Goal: Task Accomplishment & Management: Manage account settings

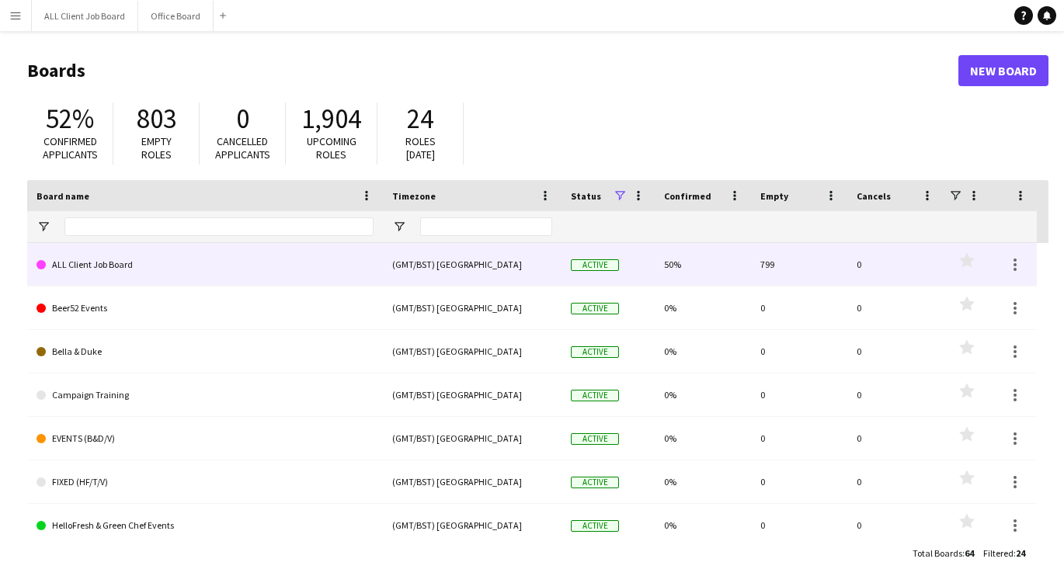
click at [156, 278] on link "ALL Client Job Board" at bounding box center [205, 264] width 337 height 43
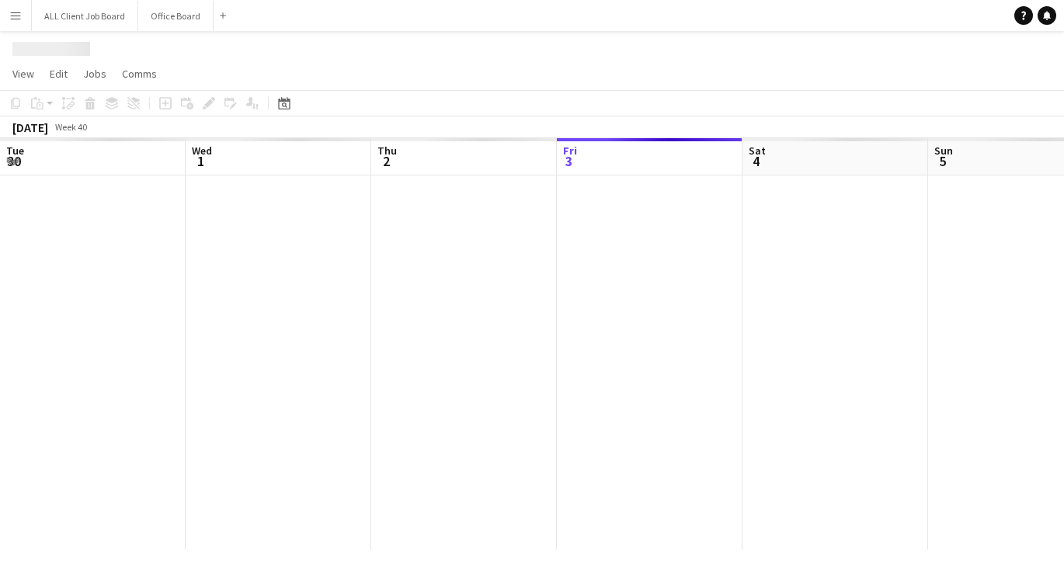
scroll to position [0, 371]
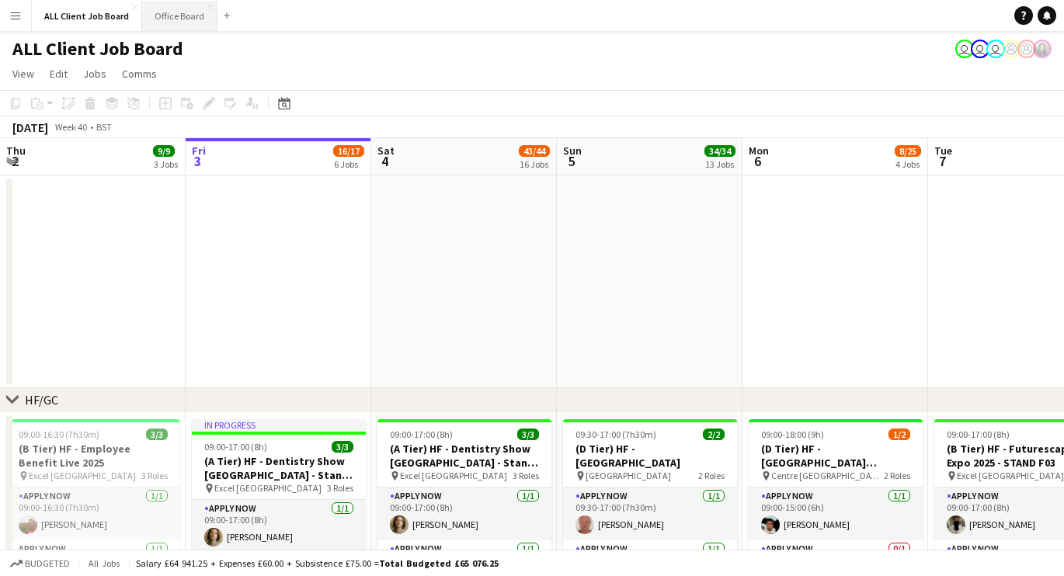
click at [176, 24] on button "Office Board Close" at bounding box center [179, 16] width 75 height 30
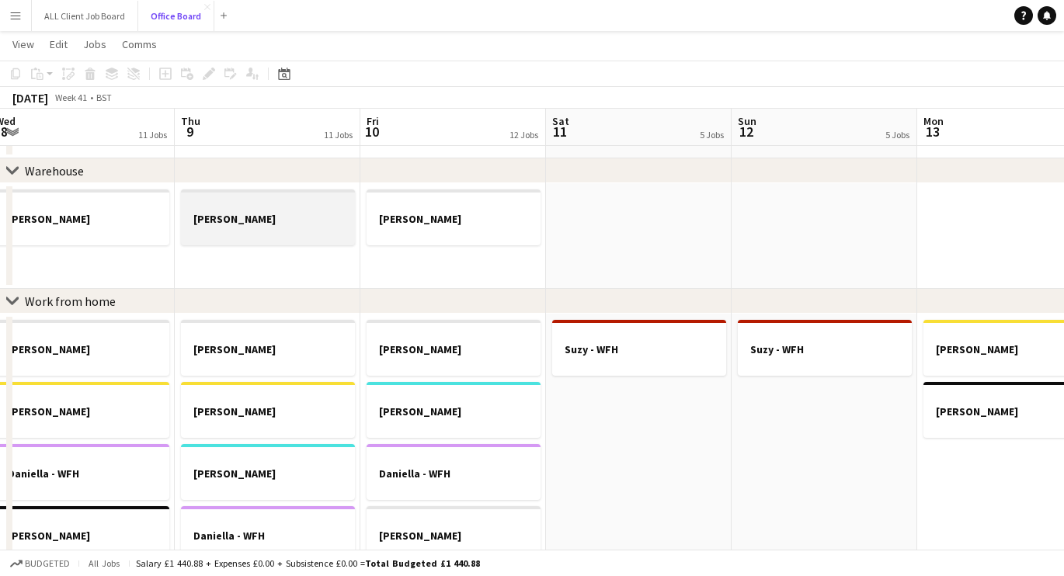
scroll to position [0, 572]
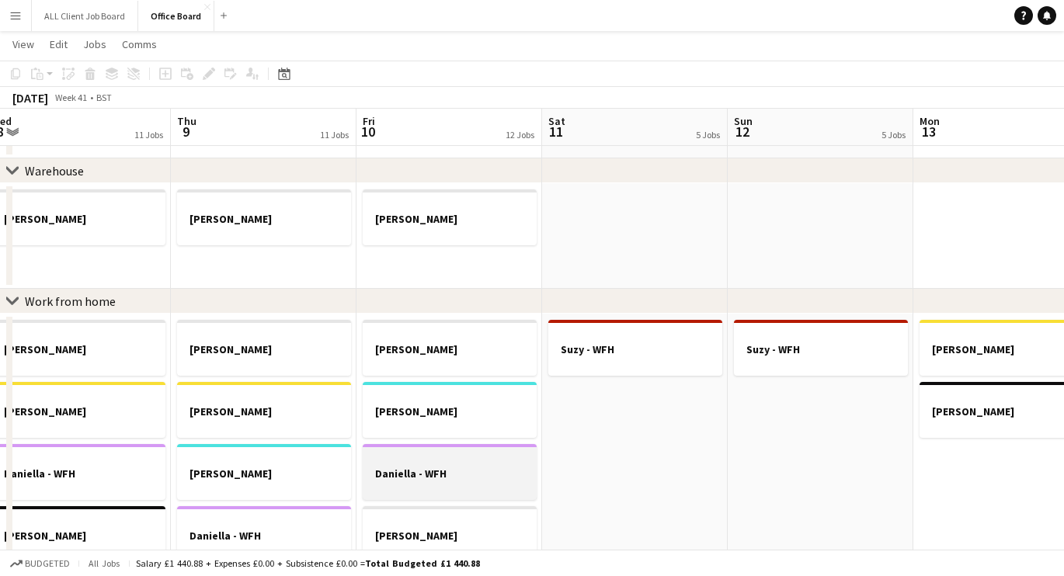
click at [407, 461] on div at bounding box center [450, 460] width 174 height 12
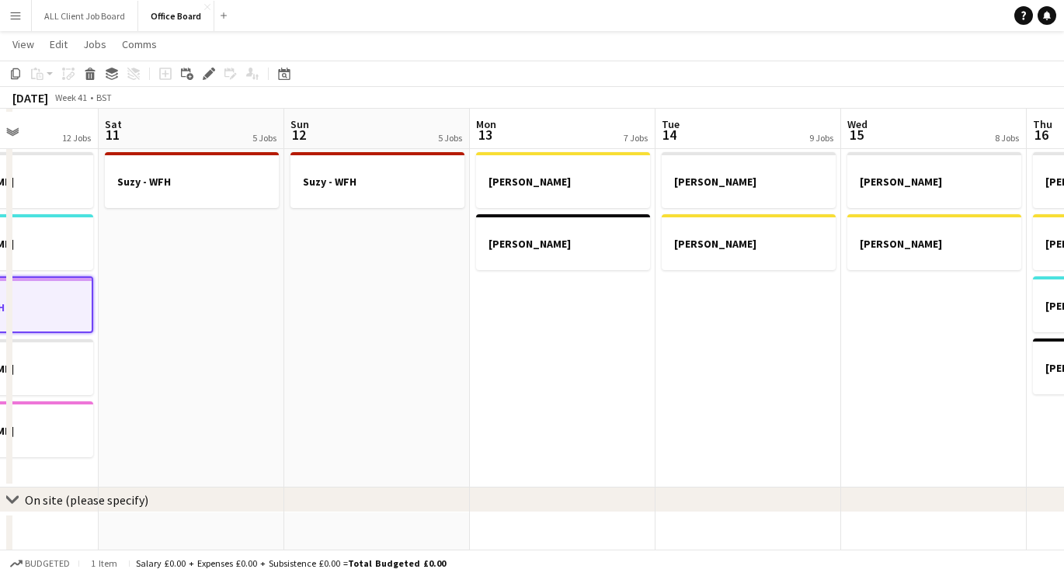
scroll to position [848, 0]
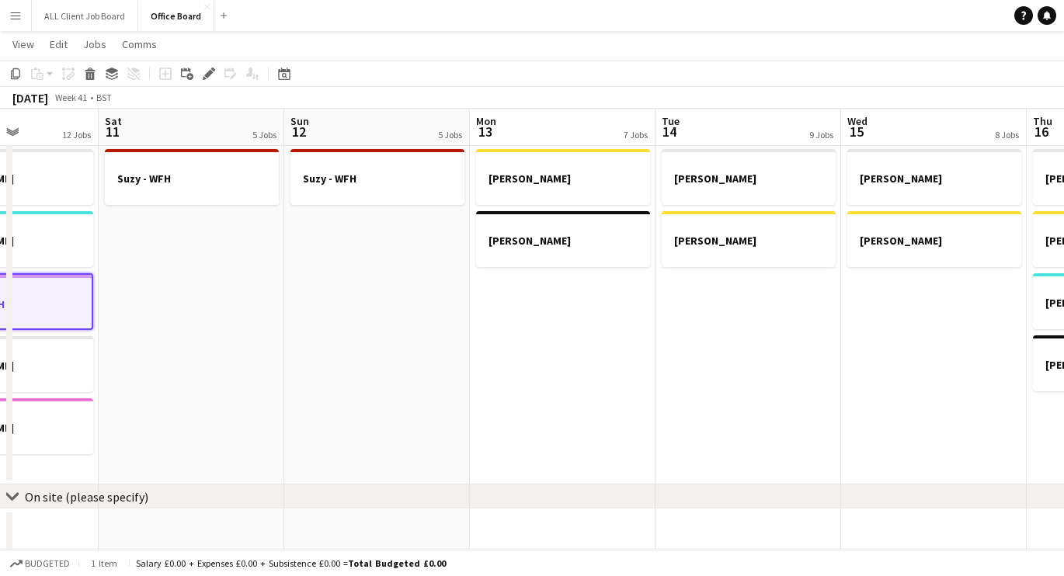
click at [517, 335] on app-date-cell "[PERSON_NAME] - WFH [PERSON_NAME]- WFH" at bounding box center [563, 314] width 186 height 342
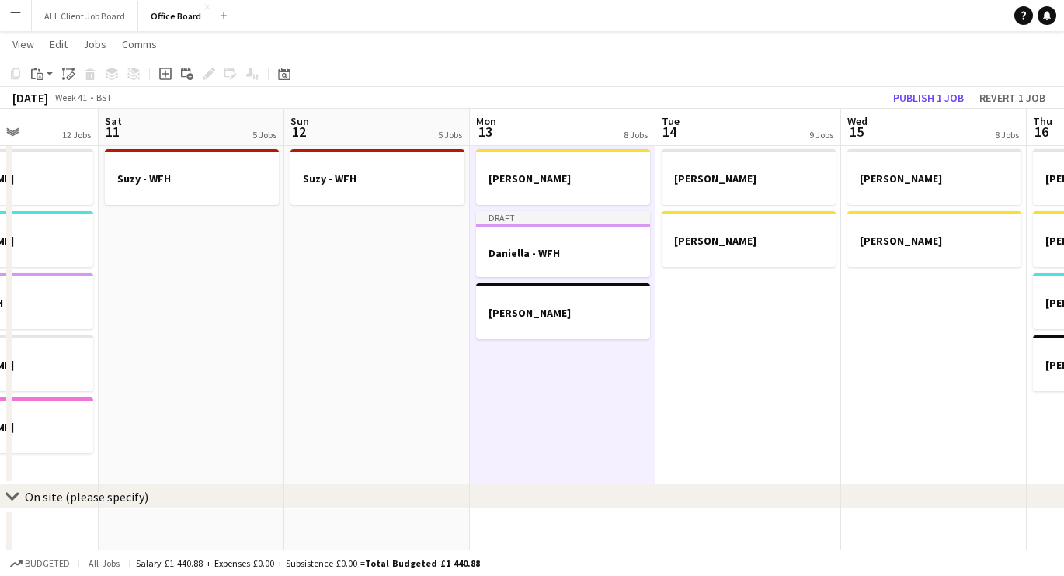
click at [886, 347] on app-date-cell "[PERSON_NAME] [PERSON_NAME]" at bounding box center [934, 314] width 186 height 342
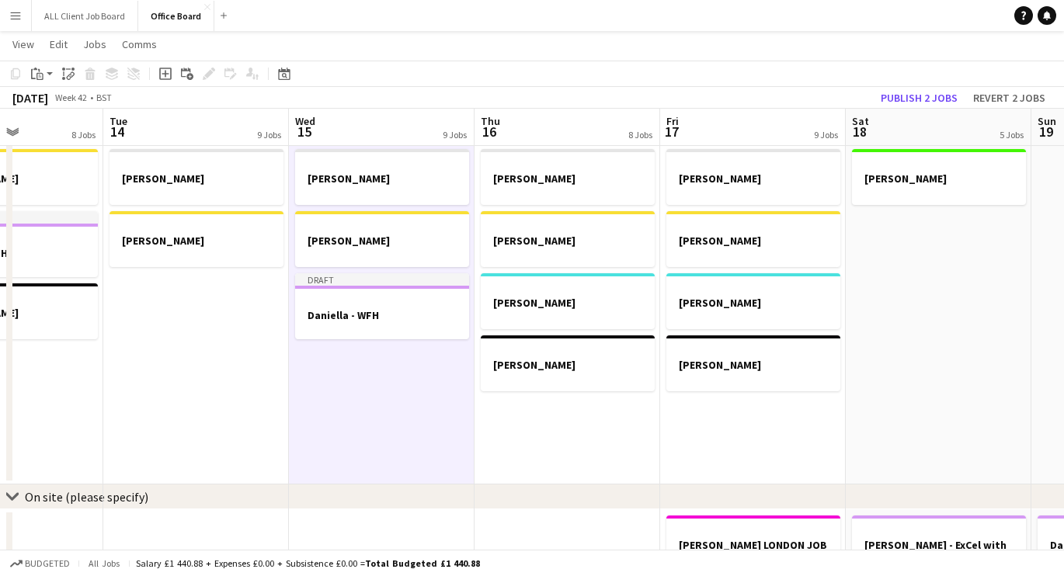
scroll to position [0, 626]
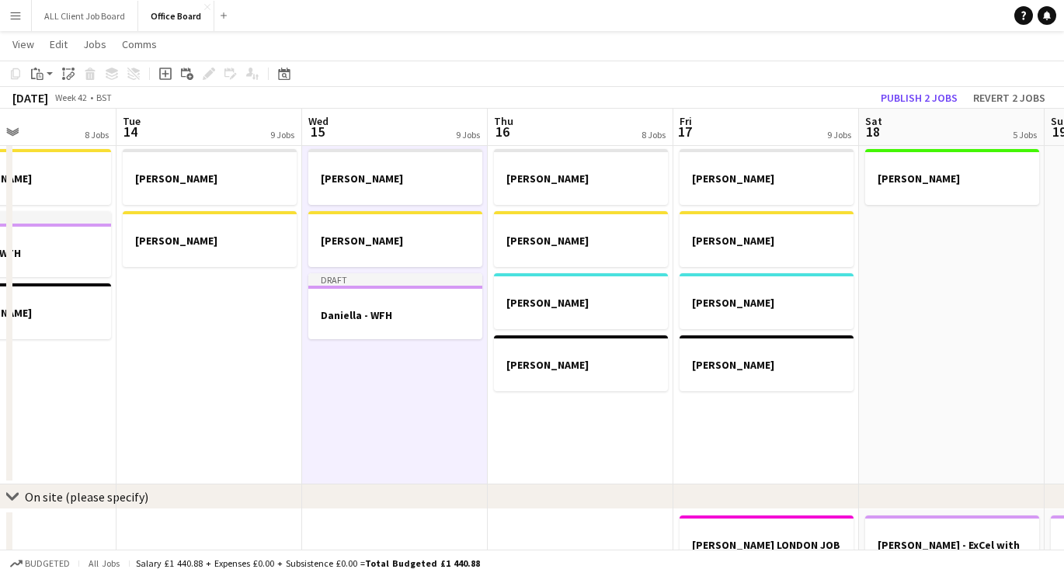
click at [553, 404] on app-date-cell "[PERSON_NAME] [PERSON_NAME] [PERSON_NAME] [PERSON_NAME]- WFH" at bounding box center [581, 314] width 186 height 342
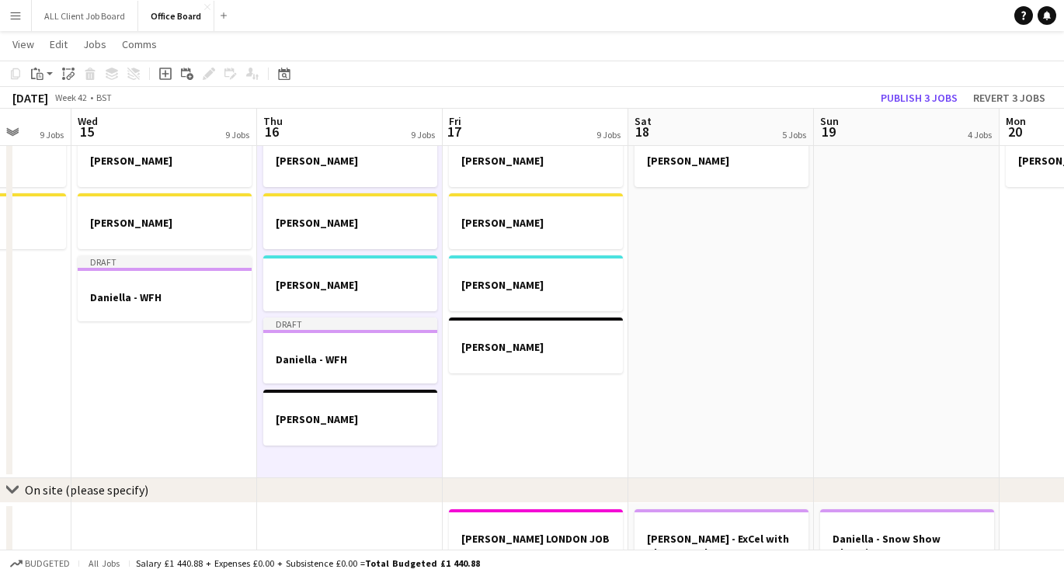
scroll to position [0, 484]
click at [360, 343] on div at bounding box center [352, 345] width 174 height 12
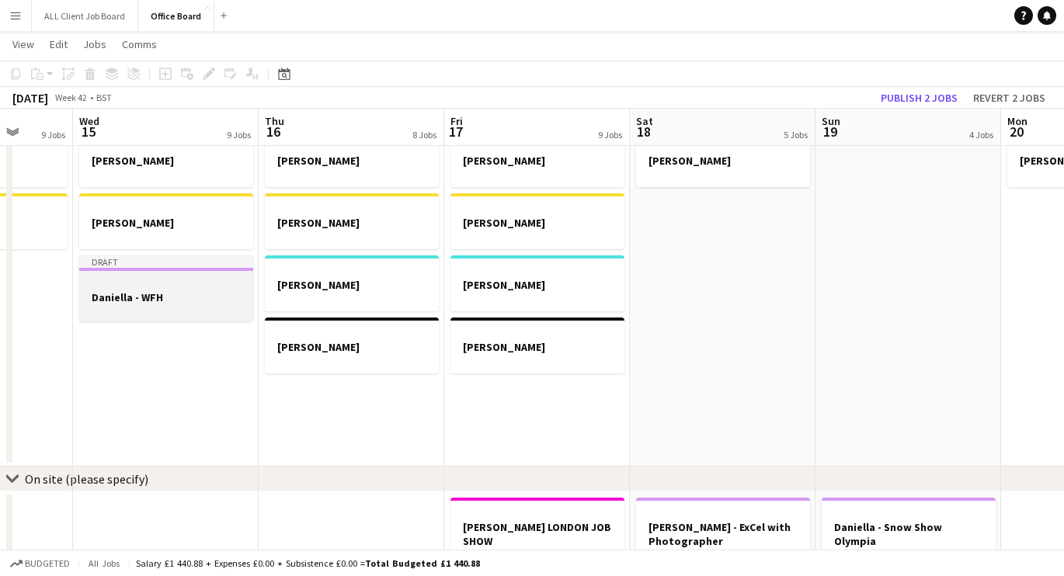
click at [210, 297] on h3 "Daniella - WFH" at bounding box center [166, 297] width 174 height 14
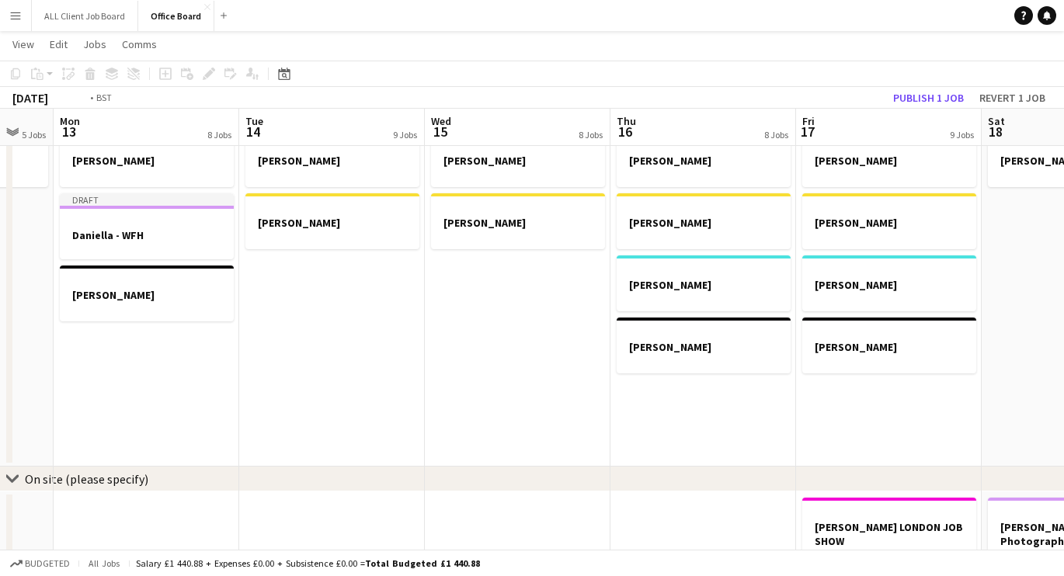
scroll to position [0, 369]
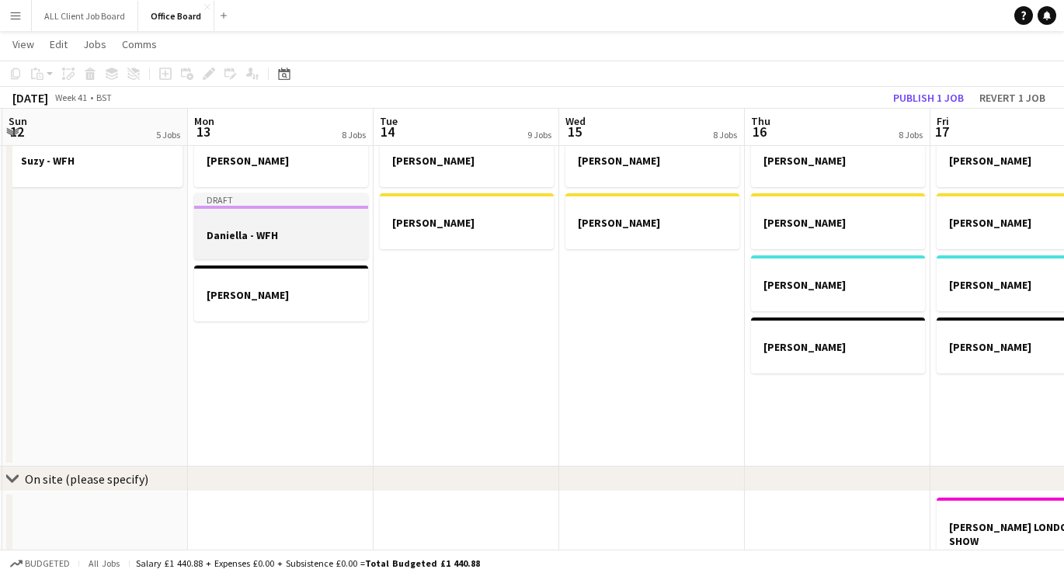
click at [231, 251] on div at bounding box center [281, 248] width 174 height 12
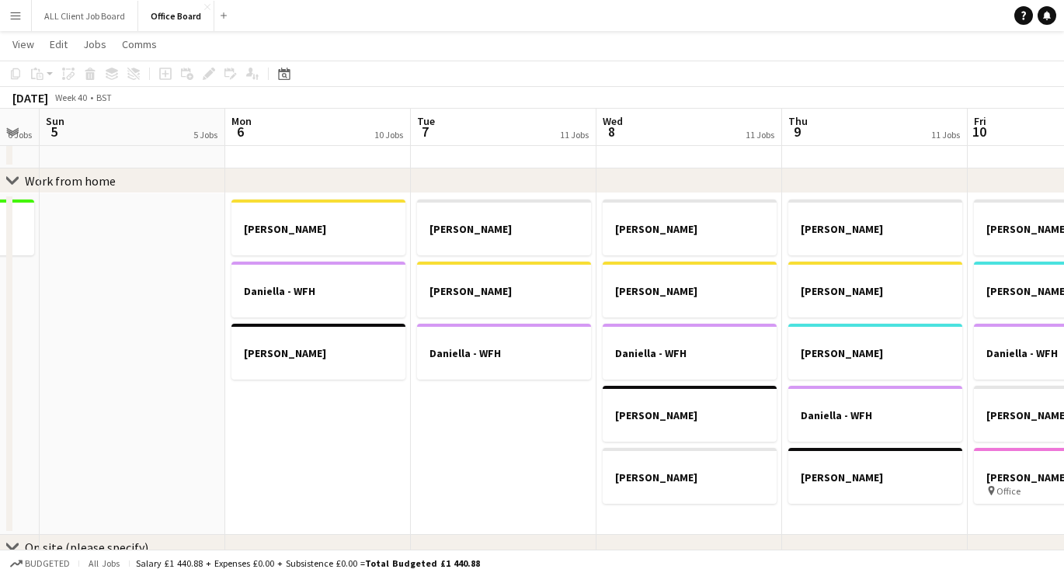
scroll to position [0, 324]
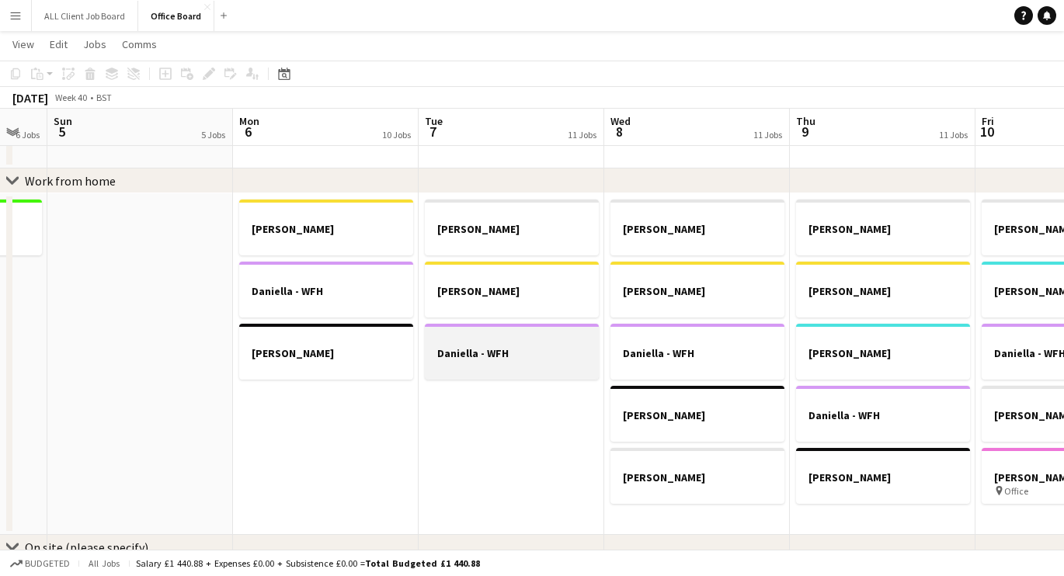
click at [527, 348] on h3 "Daniella - WFH" at bounding box center [512, 353] width 174 height 14
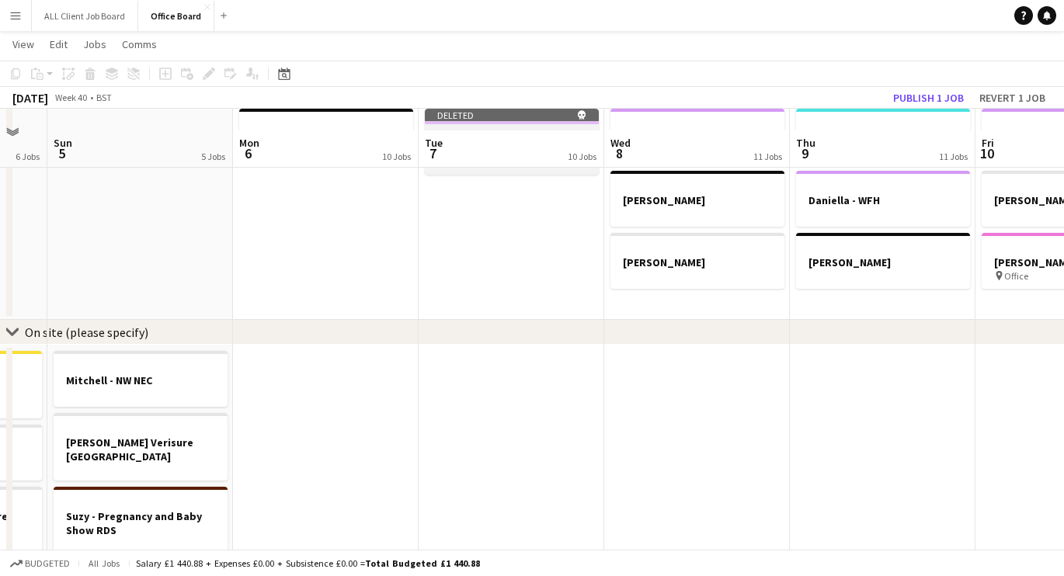
scroll to position [1036, 0]
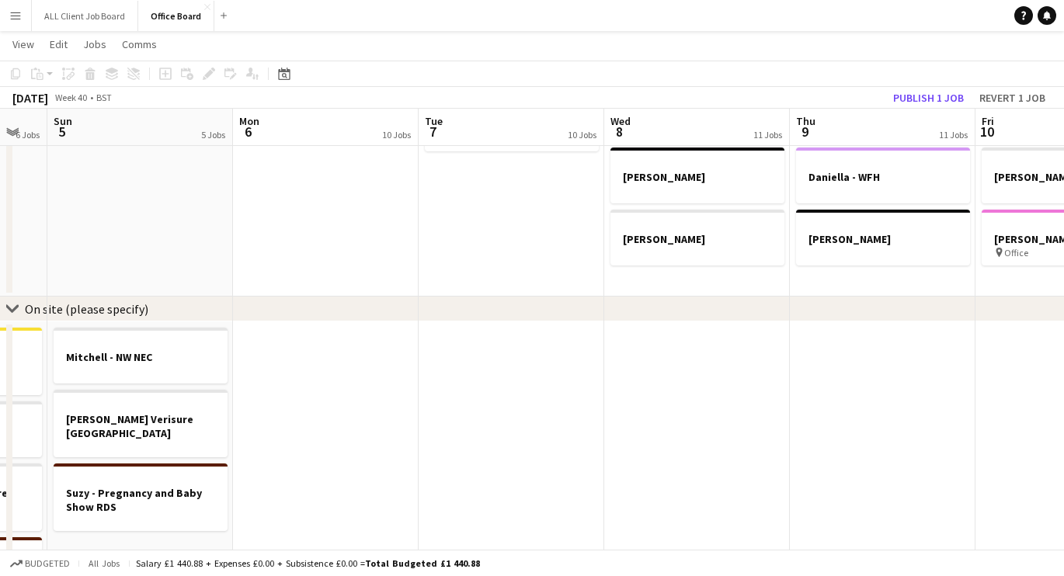
click at [502, 379] on app-date-cell at bounding box center [512, 481] width 186 height 318
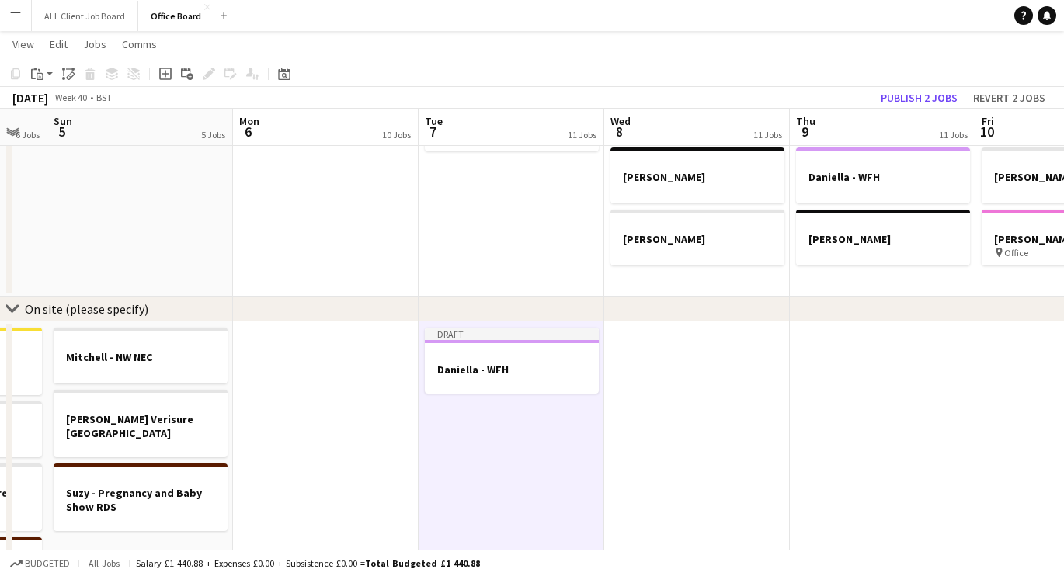
click at [502, 379] on div at bounding box center [512, 383] width 174 height 12
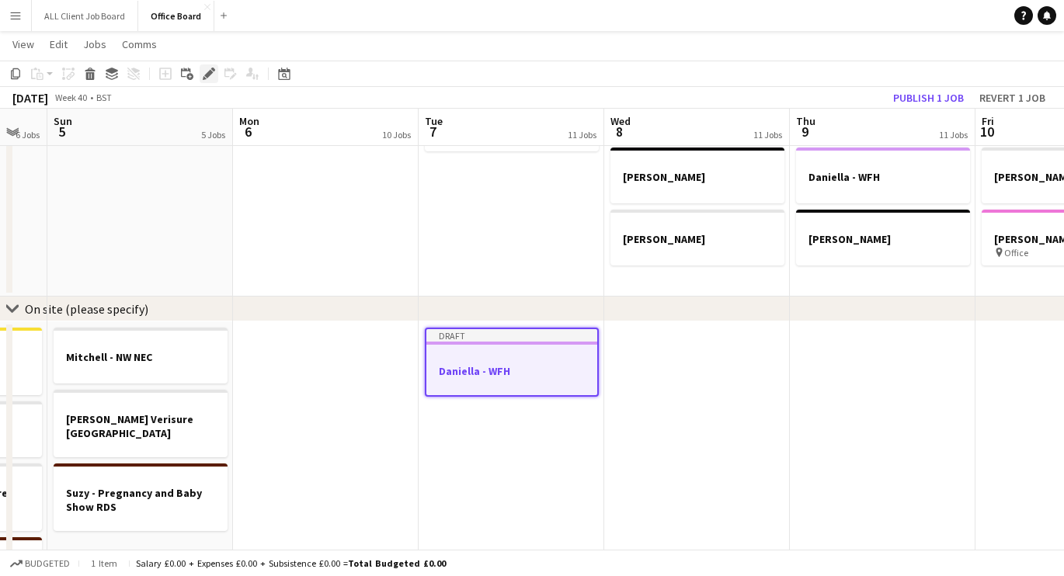
click at [213, 70] on icon at bounding box center [213, 70] width 4 height 4
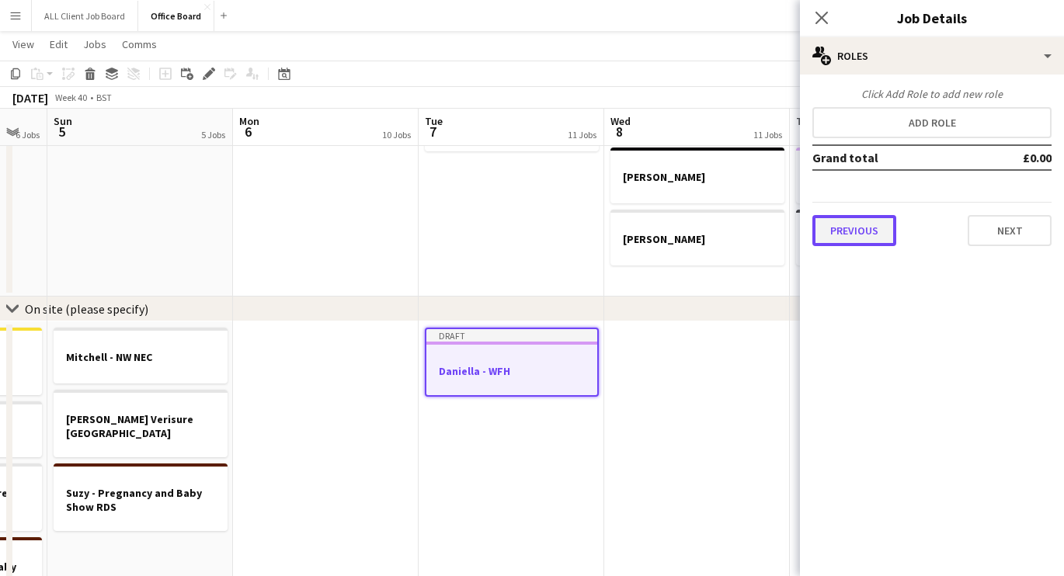
click at [862, 227] on button "Previous" at bounding box center [854, 230] width 84 height 31
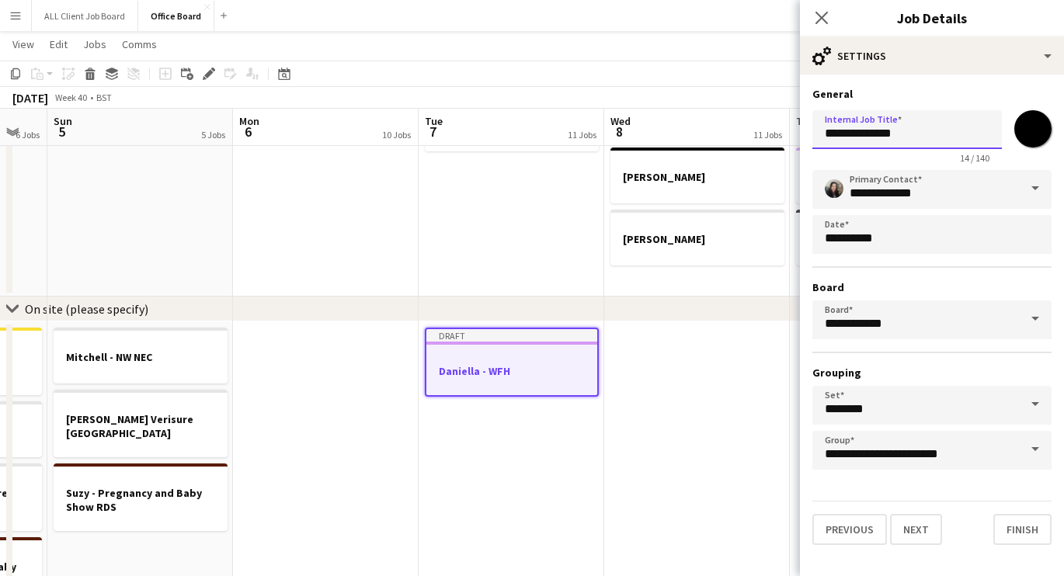
drag, startPoint x: 914, startPoint y: 140, endPoint x: 718, endPoint y: 138, distance: 195.7
click at [828, 134] on input "**********" at bounding box center [906, 129] width 189 height 39
type input "**********"
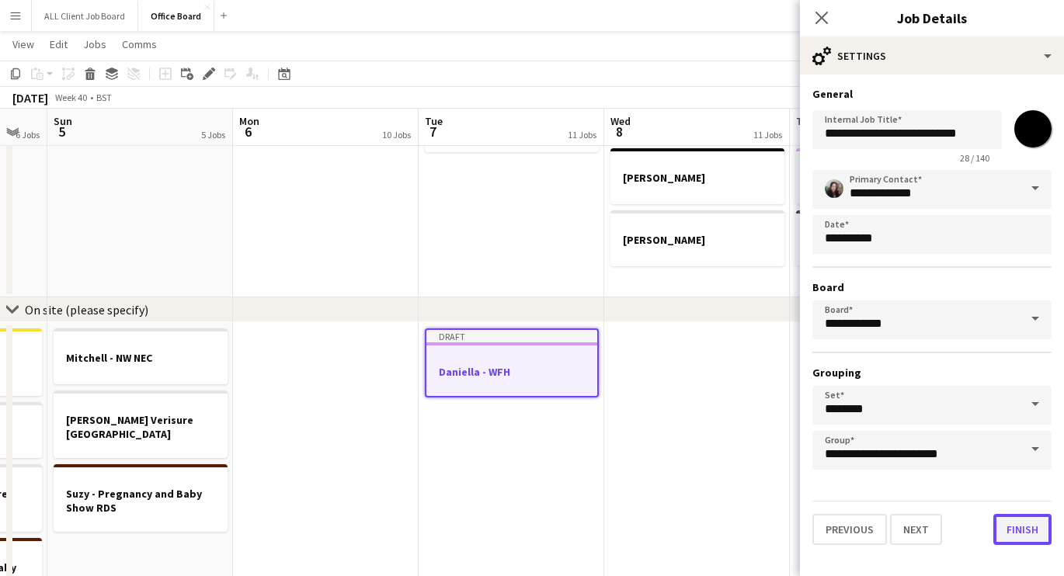
click at [1017, 527] on button "Finish" at bounding box center [1022, 529] width 58 height 31
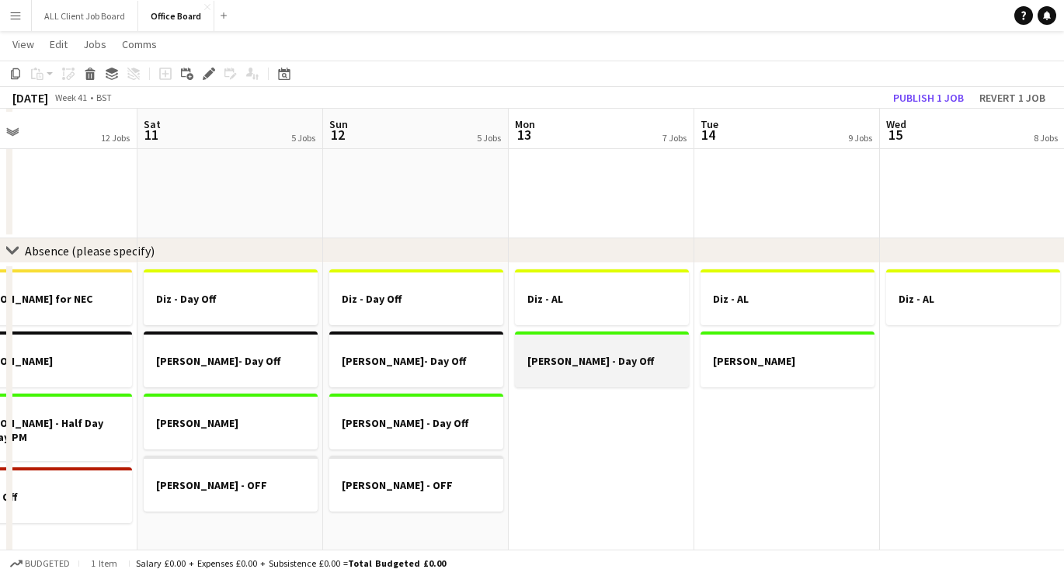
scroll to position [1442, 0]
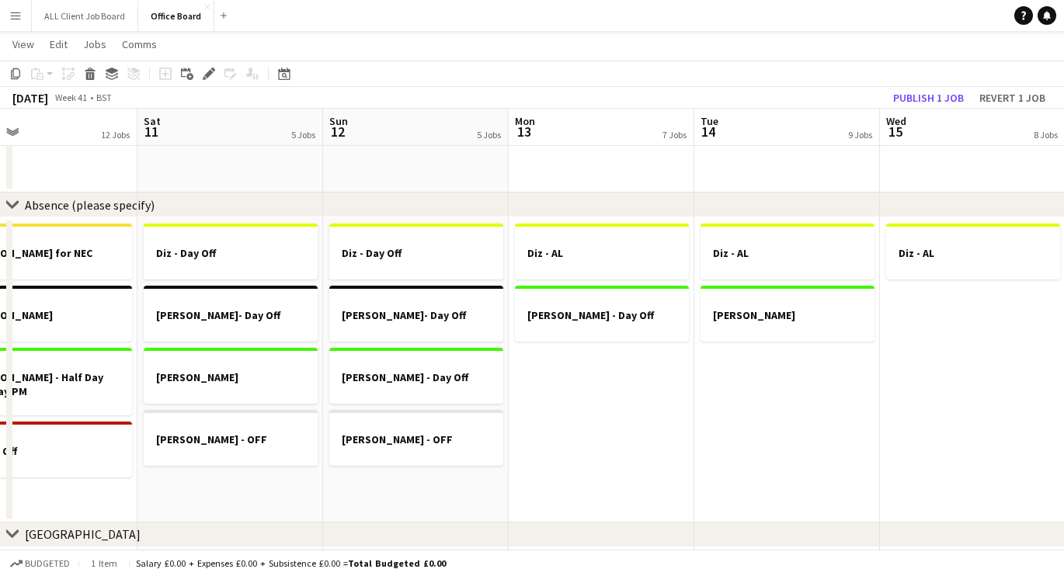
click at [586, 404] on app-date-cell "Diz - AL [PERSON_NAME] Off" at bounding box center [602, 369] width 186 height 305
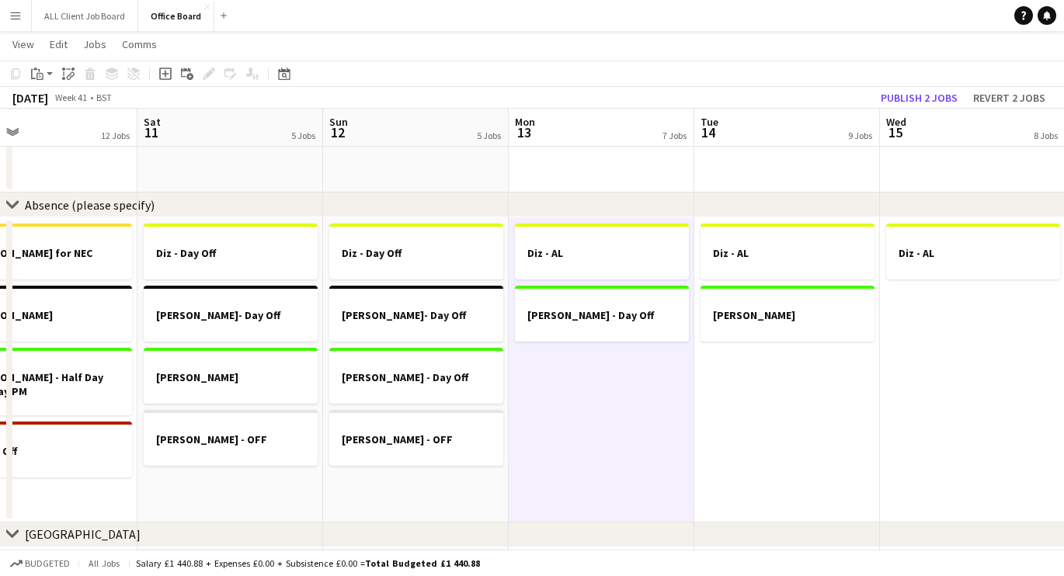
scroll to position [1488, 0]
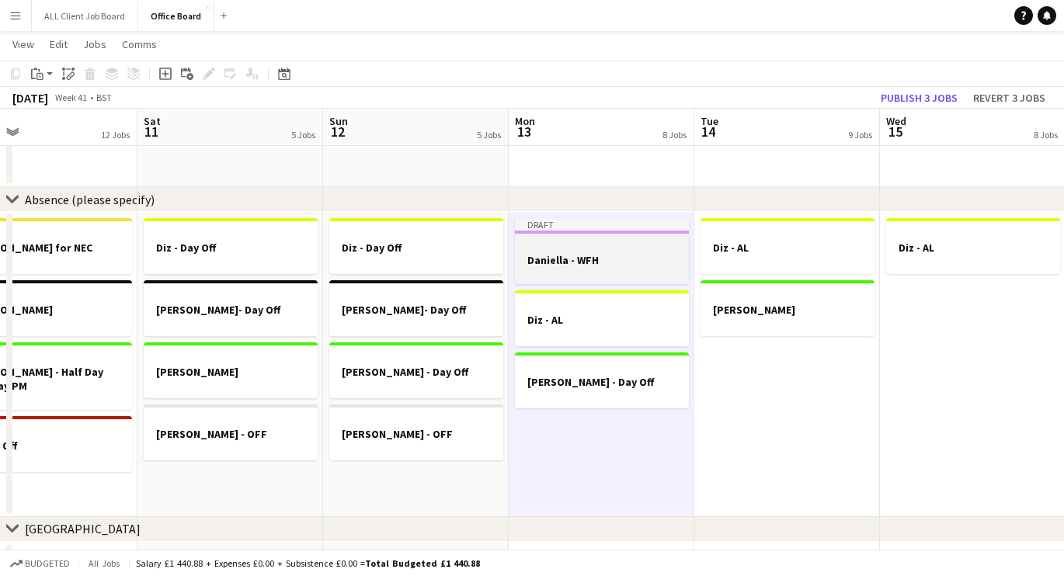
click at [605, 263] on h3 "Daniella - WFH" at bounding box center [602, 260] width 174 height 14
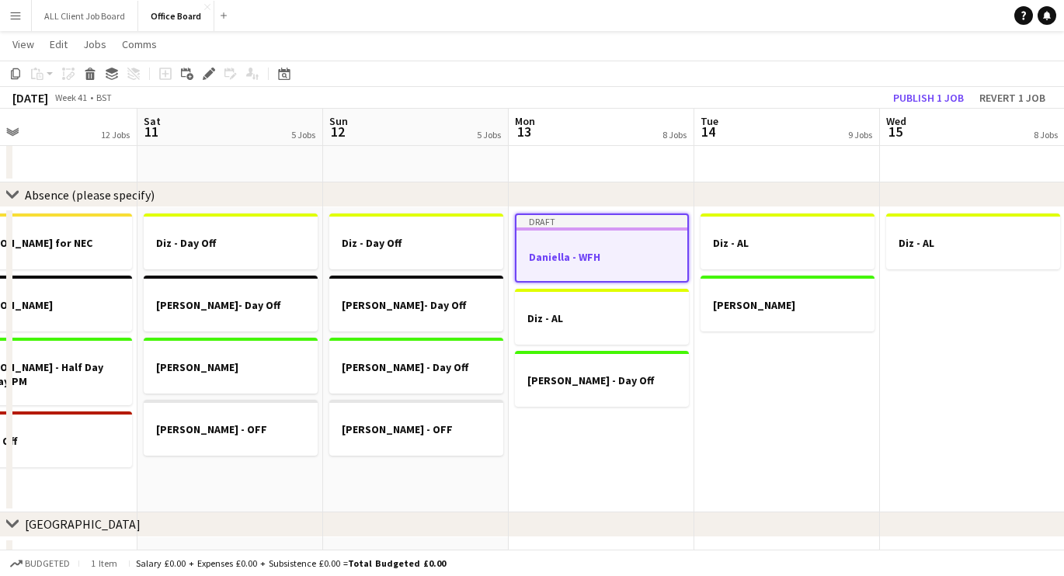
click at [653, 242] on div at bounding box center [601, 243] width 171 height 12
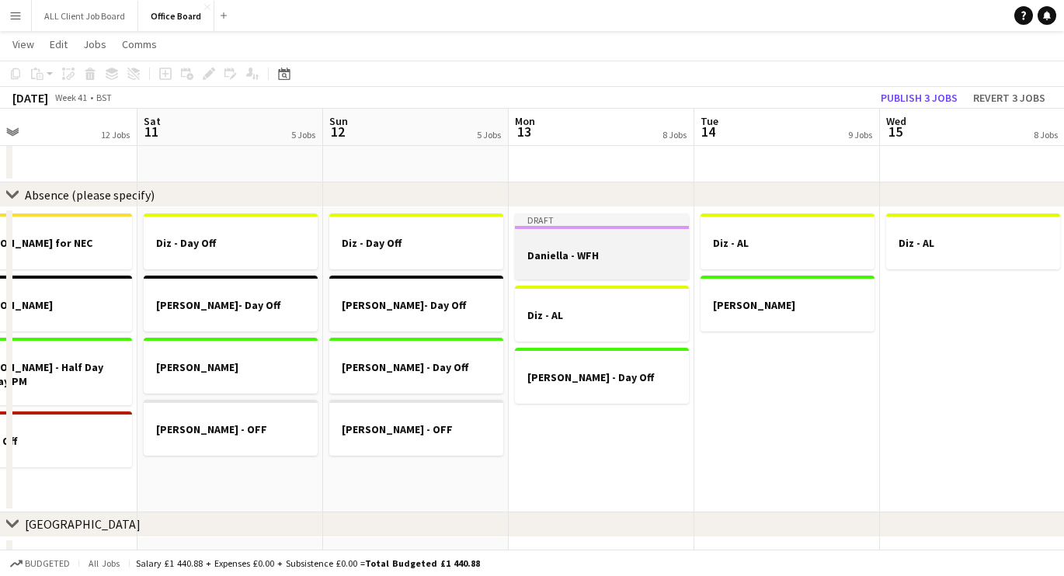
click at [653, 242] on div at bounding box center [602, 241] width 174 height 12
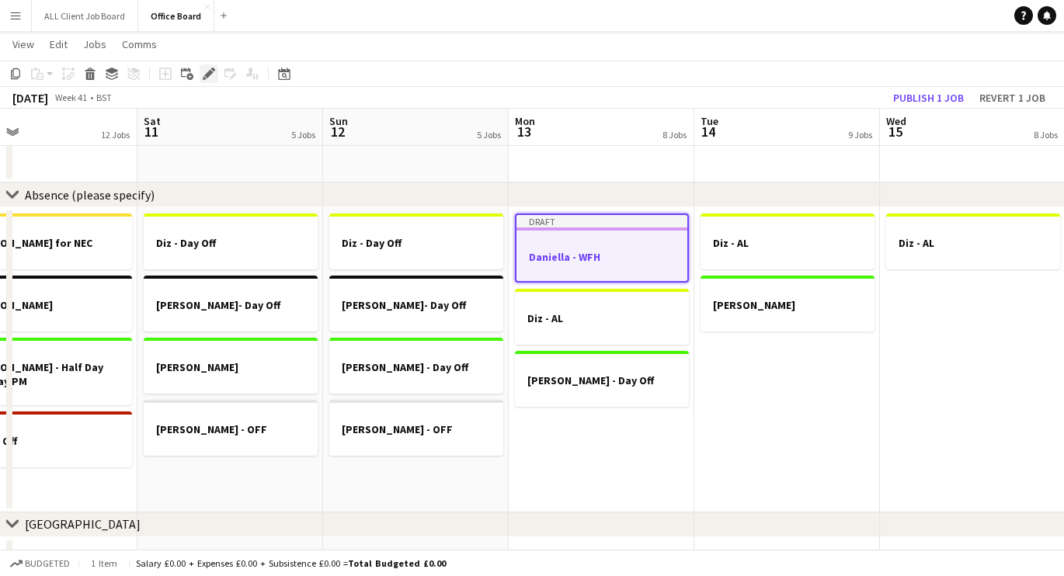
click at [208, 69] on icon "Edit" at bounding box center [209, 74] width 12 height 12
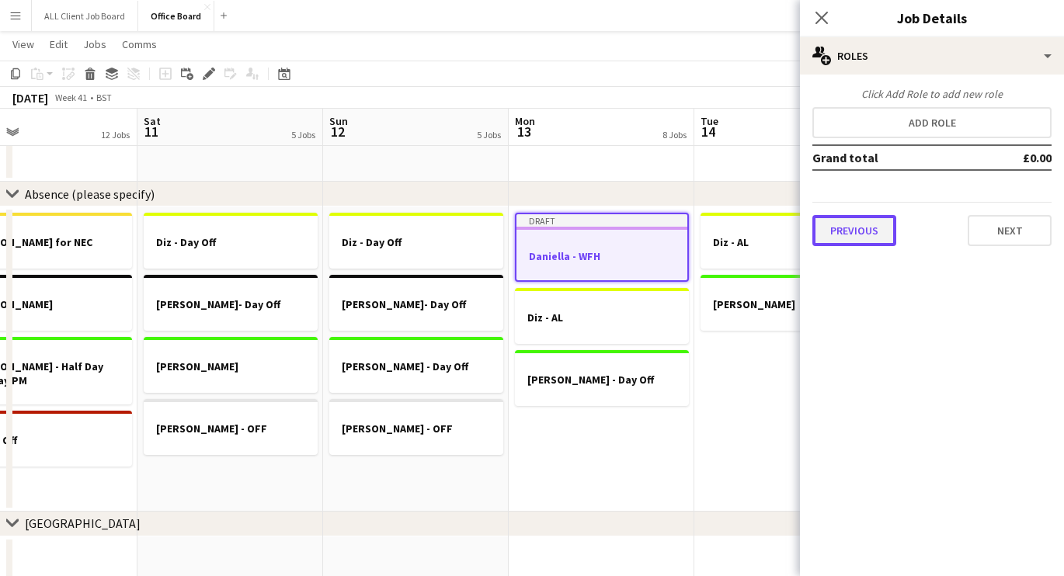
scroll to position [1495, 0]
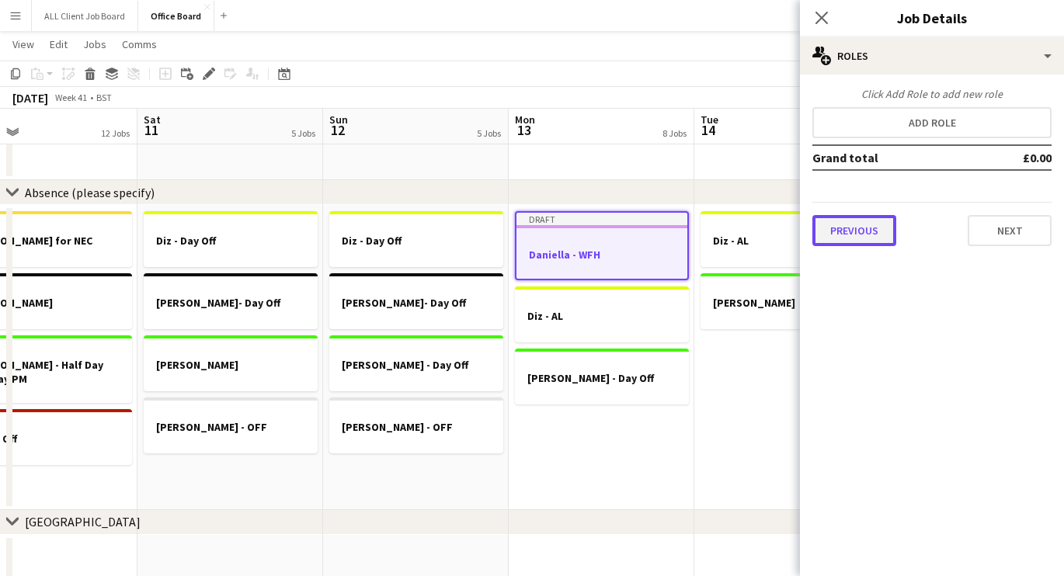
click at [869, 225] on button "Previous" at bounding box center [854, 230] width 84 height 31
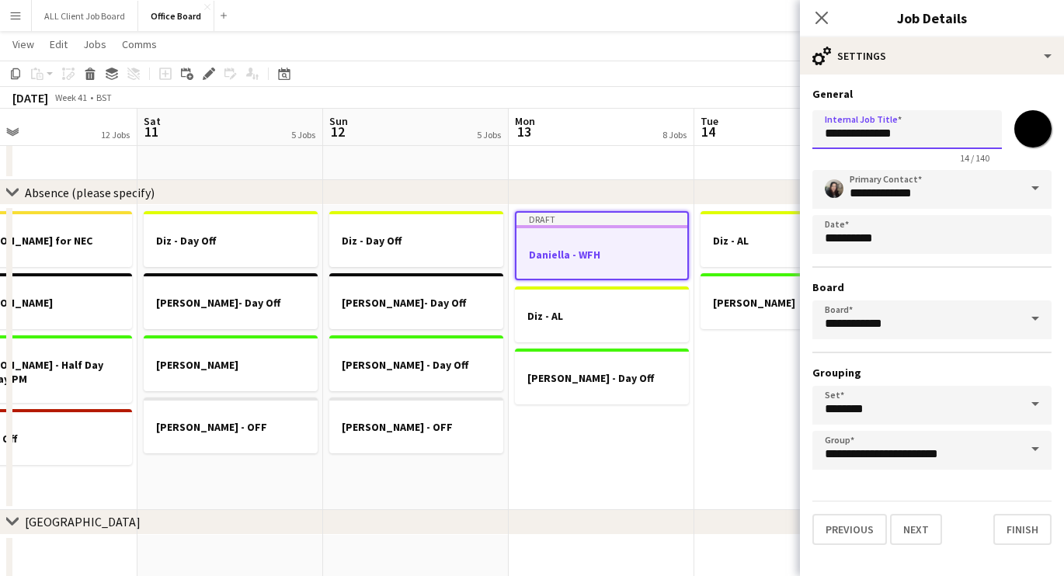
click at [879, 139] on input "**********" at bounding box center [906, 129] width 189 height 39
type input "**********"
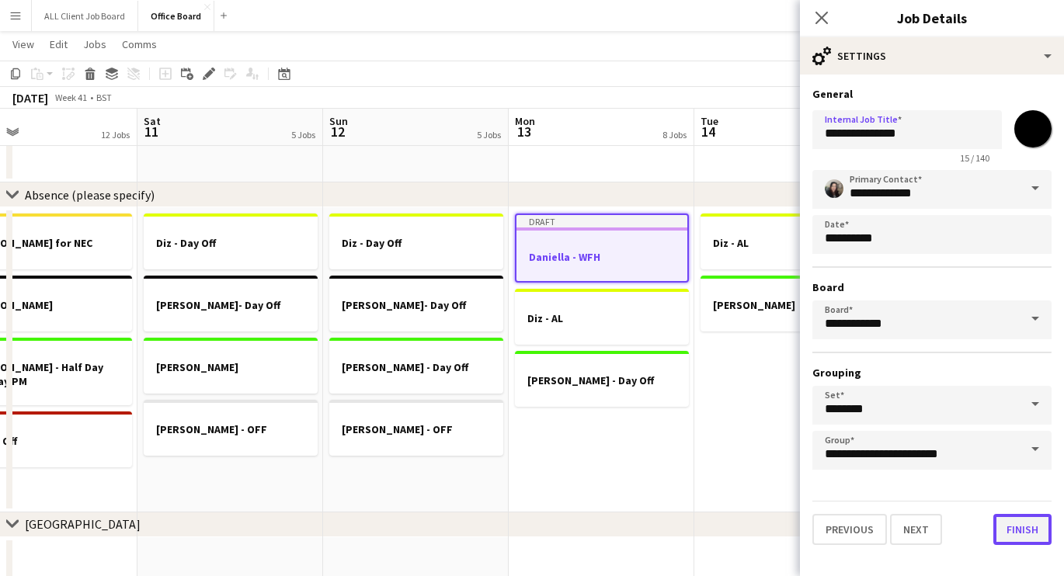
scroll to position [1495, 0]
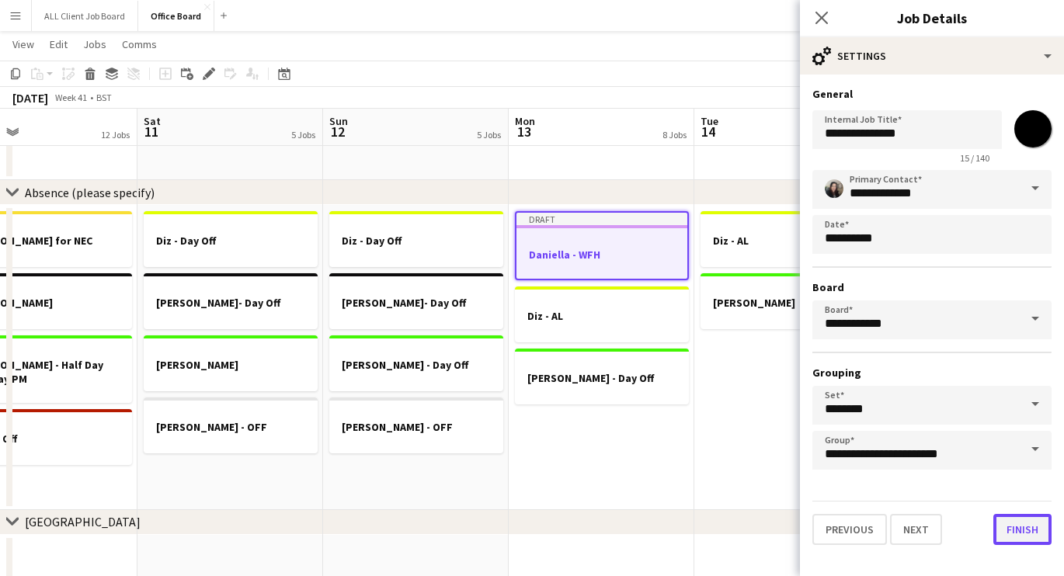
click at [1017, 529] on button "Finish" at bounding box center [1022, 529] width 58 height 31
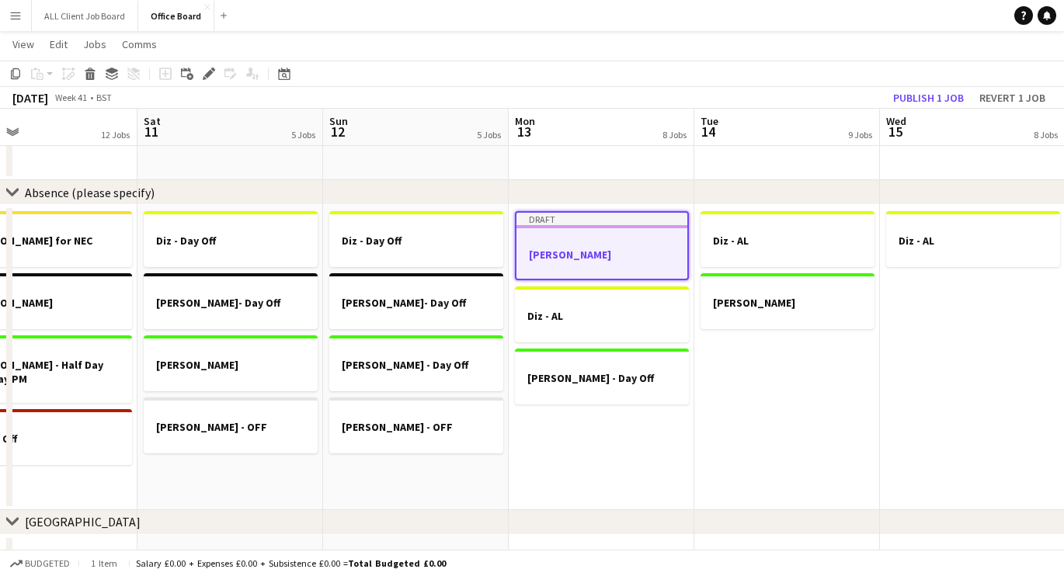
click at [612, 259] on h3 "[PERSON_NAME]" at bounding box center [601, 255] width 171 height 14
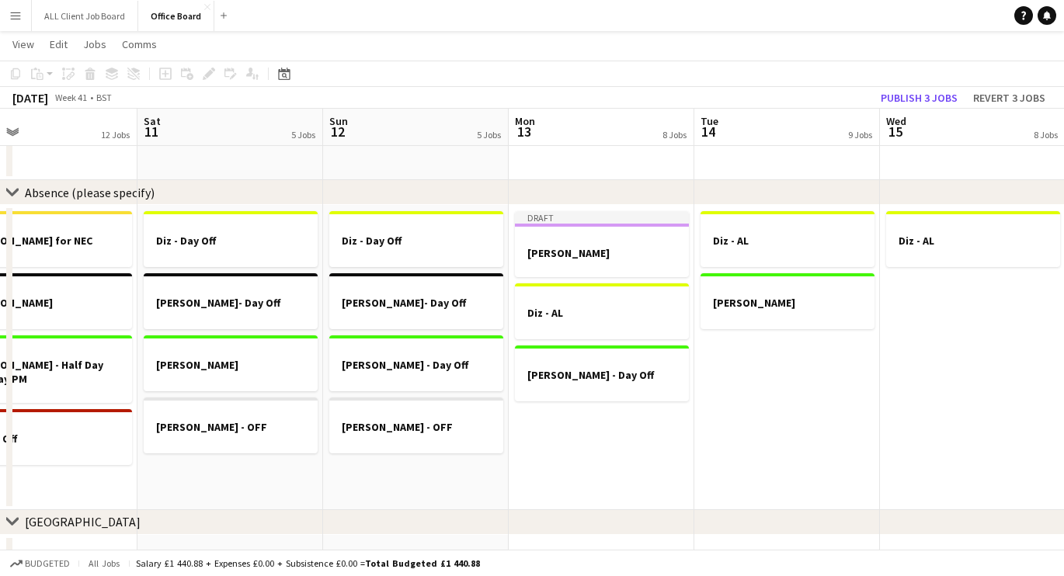
click at [756, 332] on app-date-cell "Diz - AL [PERSON_NAME]" at bounding box center [787, 357] width 186 height 305
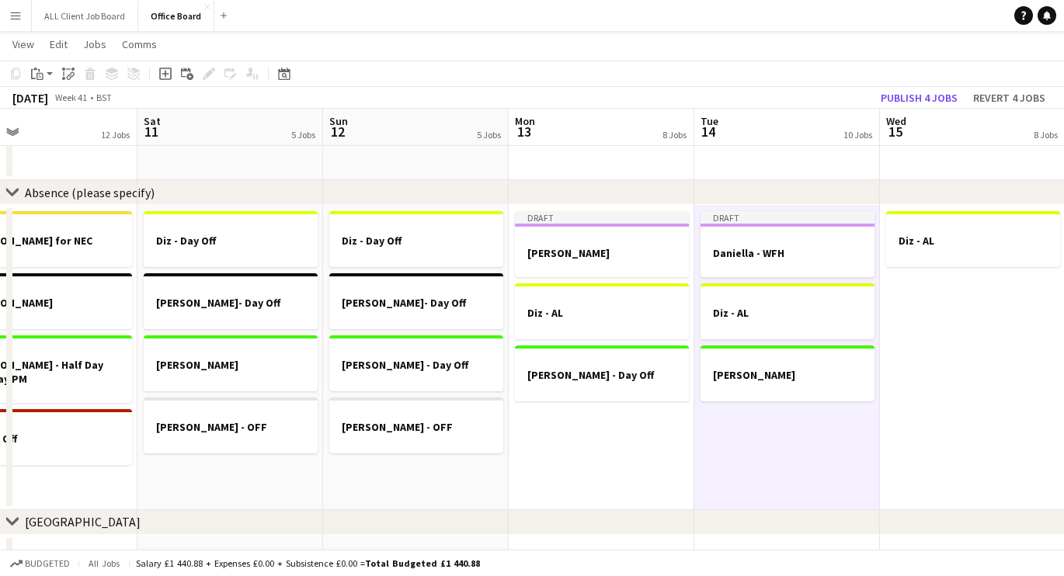
drag, startPoint x: 888, startPoint y: 329, endPoint x: 902, endPoint y: 328, distance: 14.0
click at [899, 329] on app-calendar-viewport "Tue 7 11 Jobs Wed 8 11 Jobs Thu 9 11 Jobs Fri 10 12 Jobs Sat 11 5 Jobs Sun 12 5…" at bounding box center [532, 347] width 1064 height 3563
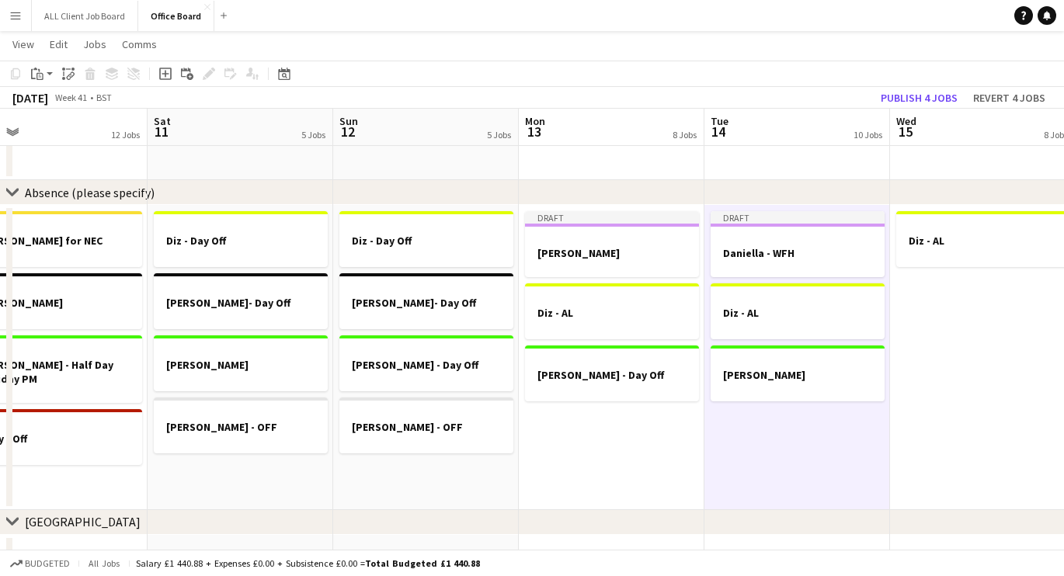
click at [927, 318] on app-date-cell "Diz - AL" at bounding box center [983, 357] width 186 height 305
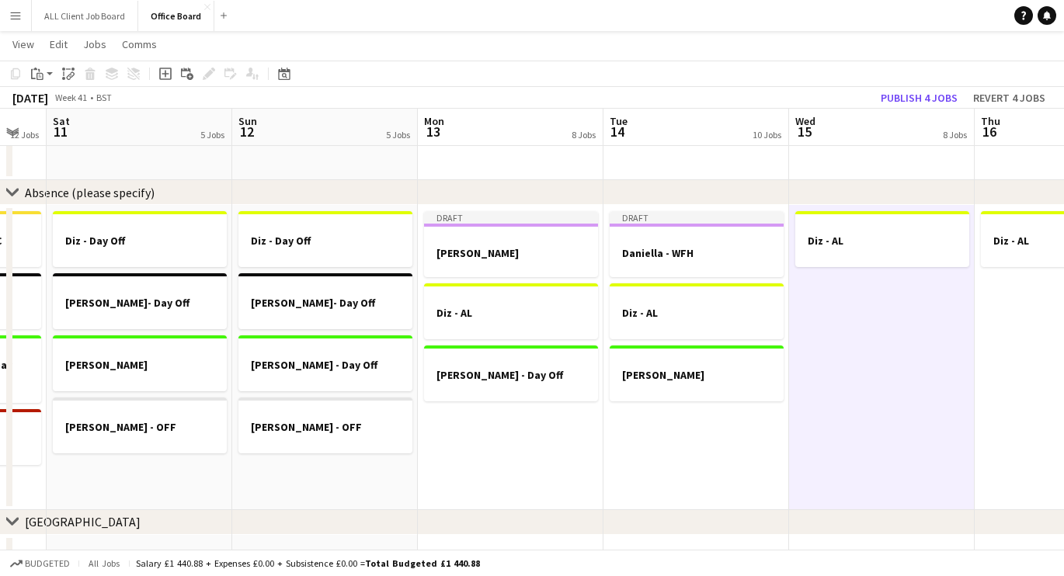
scroll to position [0, 522]
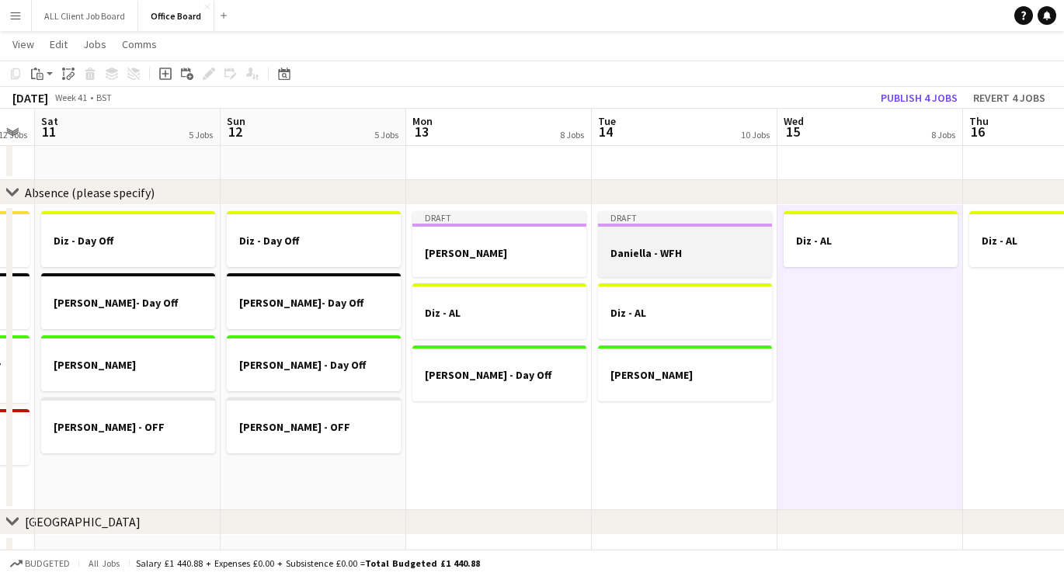
click at [681, 256] on h3 "Daniella - WFH" at bounding box center [685, 253] width 174 height 14
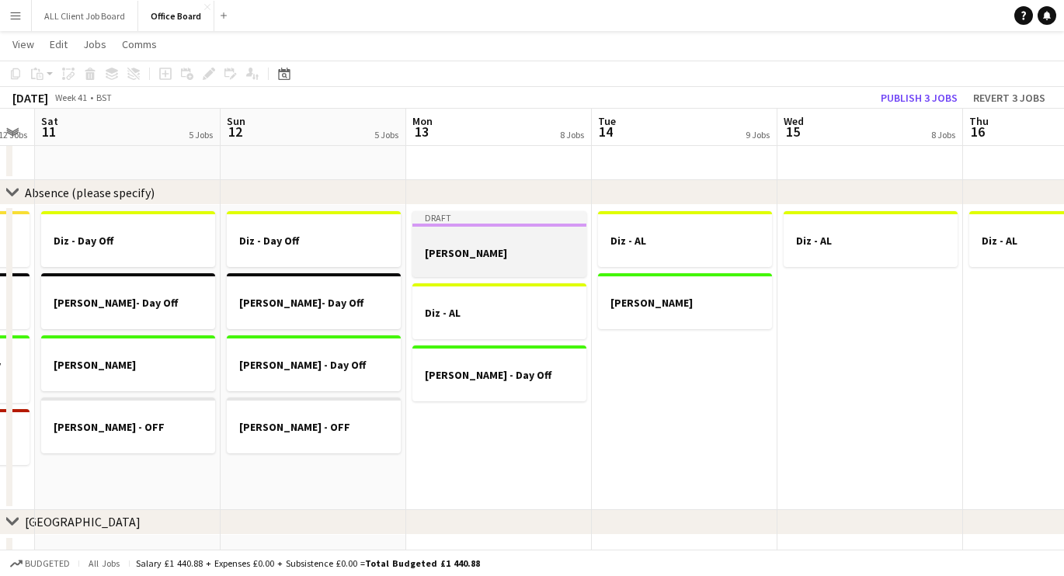
click at [555, 257] on h3 "[PERSON_NAME]" at bounding box center [499, 253] width 174 height 14
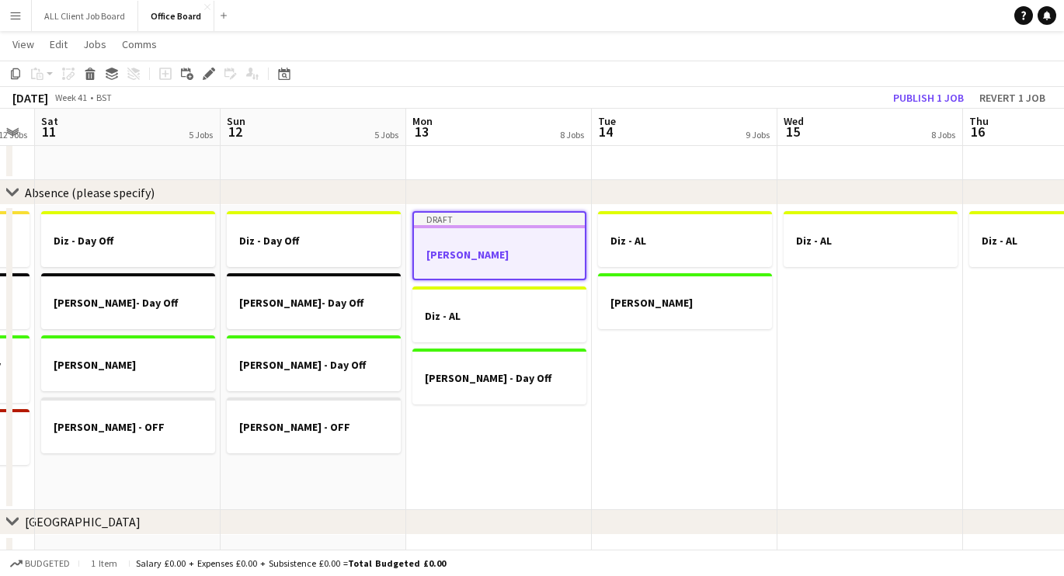
click at [666, 330] on app-date-cell "Diz - AL [PERSON_NAME]" at bounding box center [685, 357] width 186 height 305
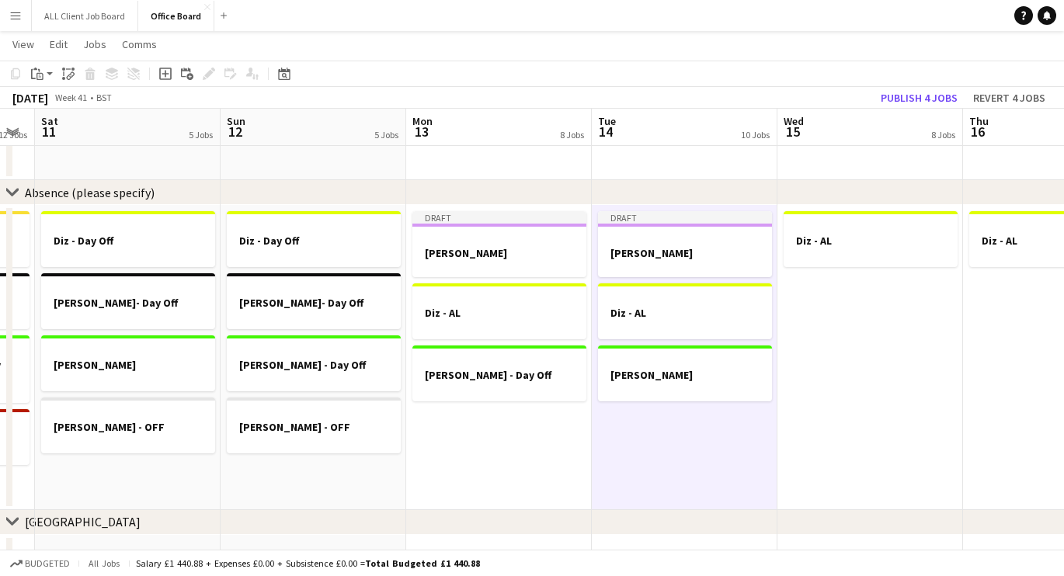
click at [808, 318] on app-date-cell "Diz - AL" at bounding box center [870, 357] width 186 height 305
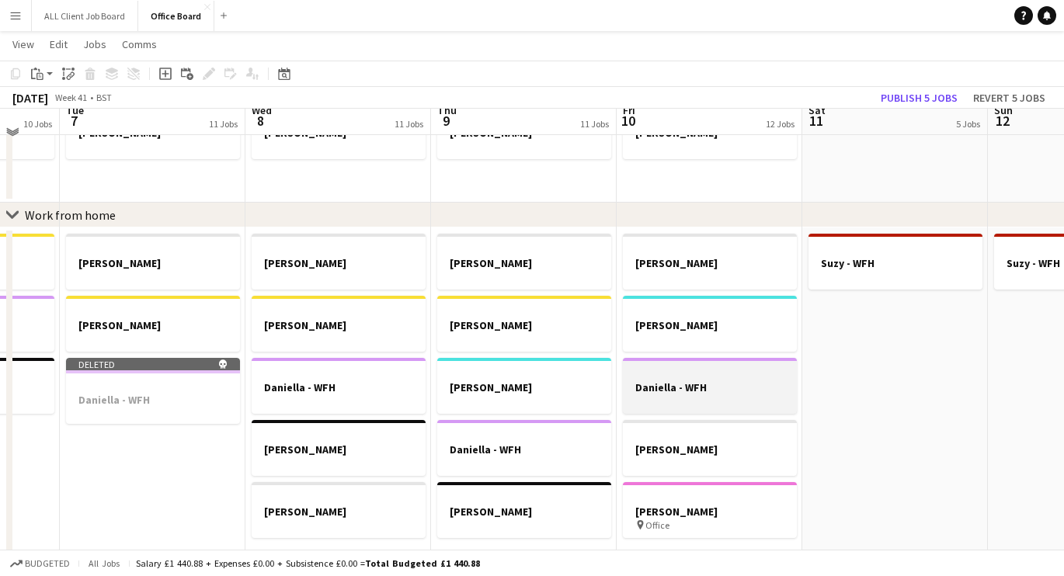
scroll to position [764, 0]
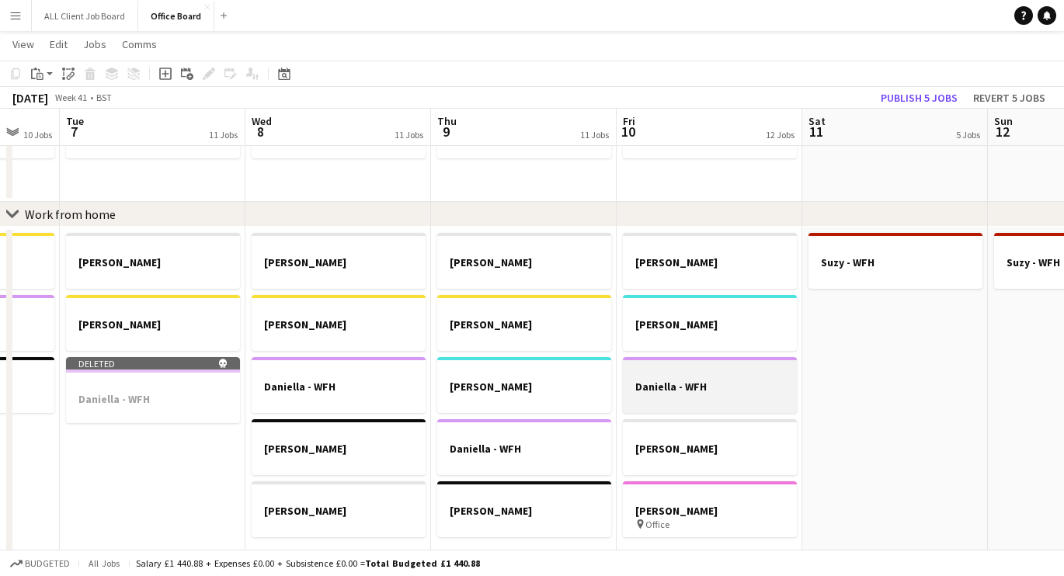
click at [652, 374] on div at bounding box center [710, 373] width 174 height 12
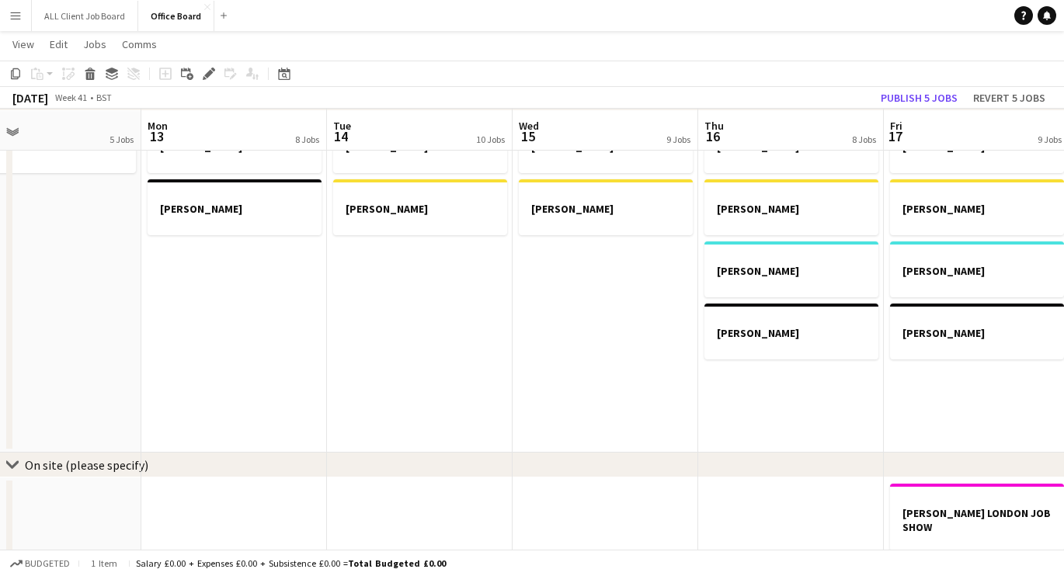
scroll to position [889, 0]
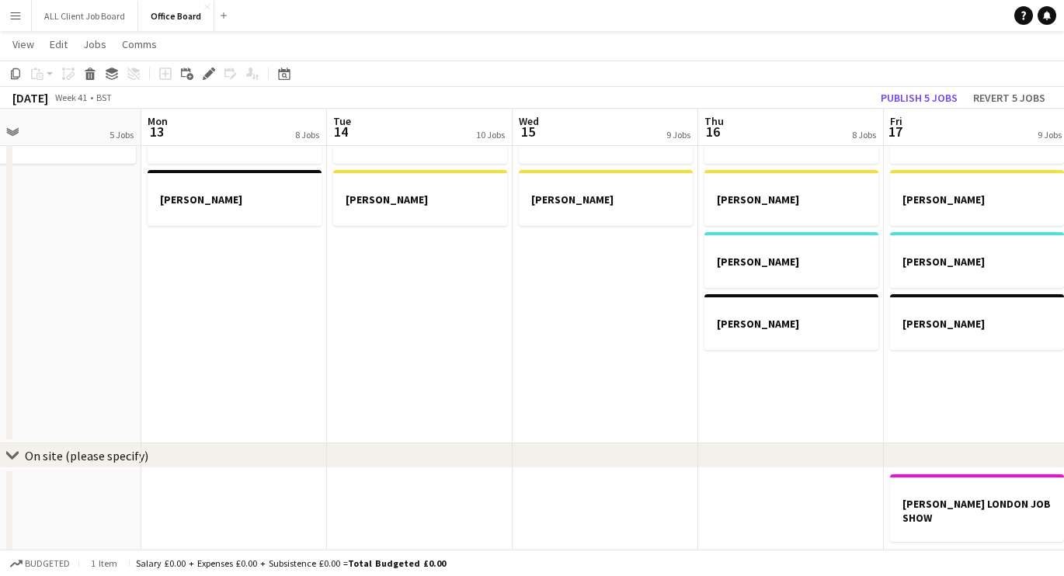
click at [745, 395] on app-date-cell "[PERSON_NAME] [PERSON_NAME] [PERSON_NAME] [PERSON_NAME]- WFH" at bounding box center [791, 273] width 186 height 342
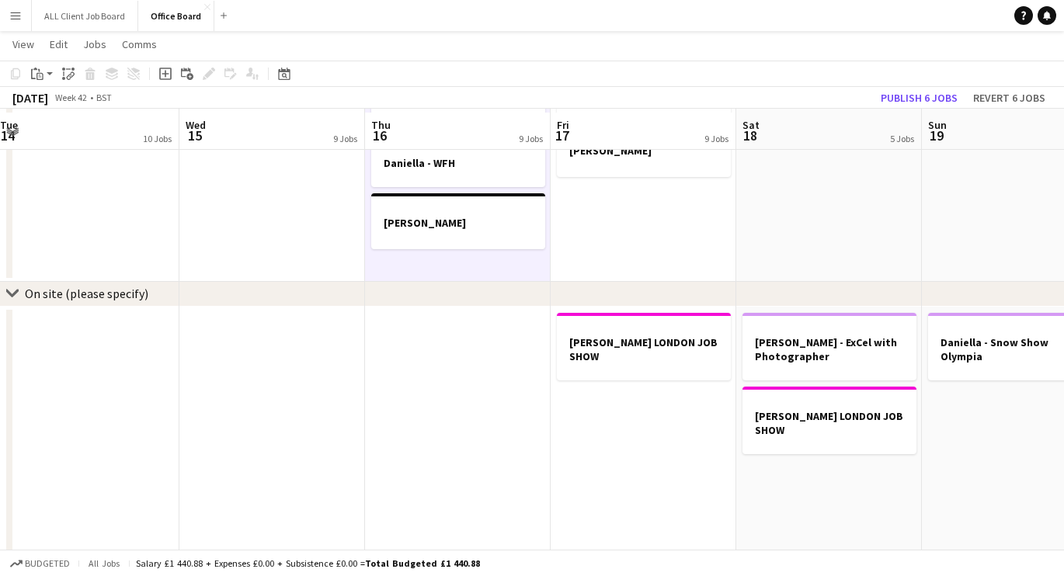
scroll to position [1066, 0]
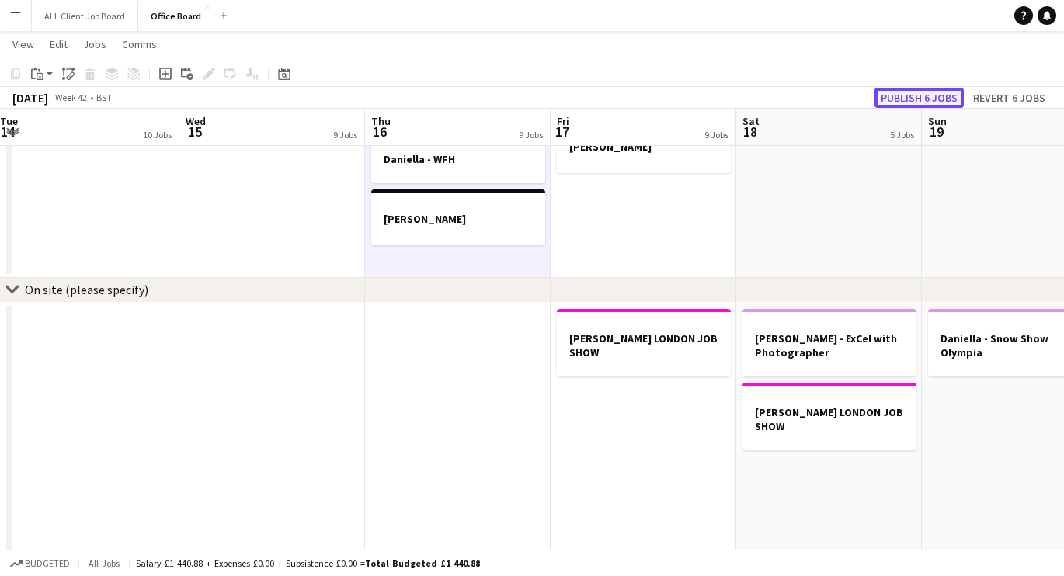
click at [934, 99] on button "Publish 6 jobs" at bounding box center [918, 98] width 89 height 20
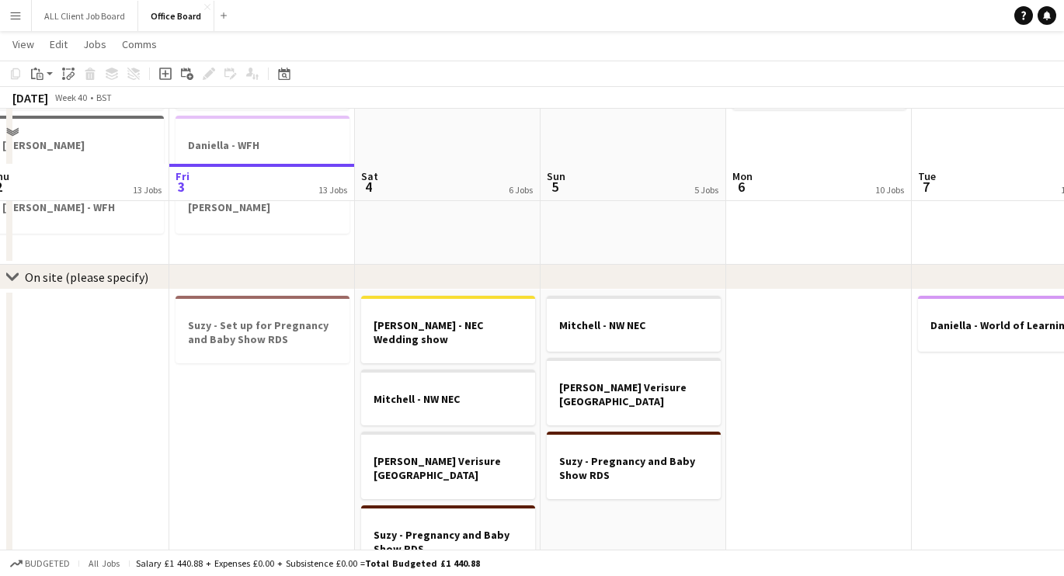
scroll to position [1175, 0]
